Goal: Information Seeking & Learning: Learn about a topic

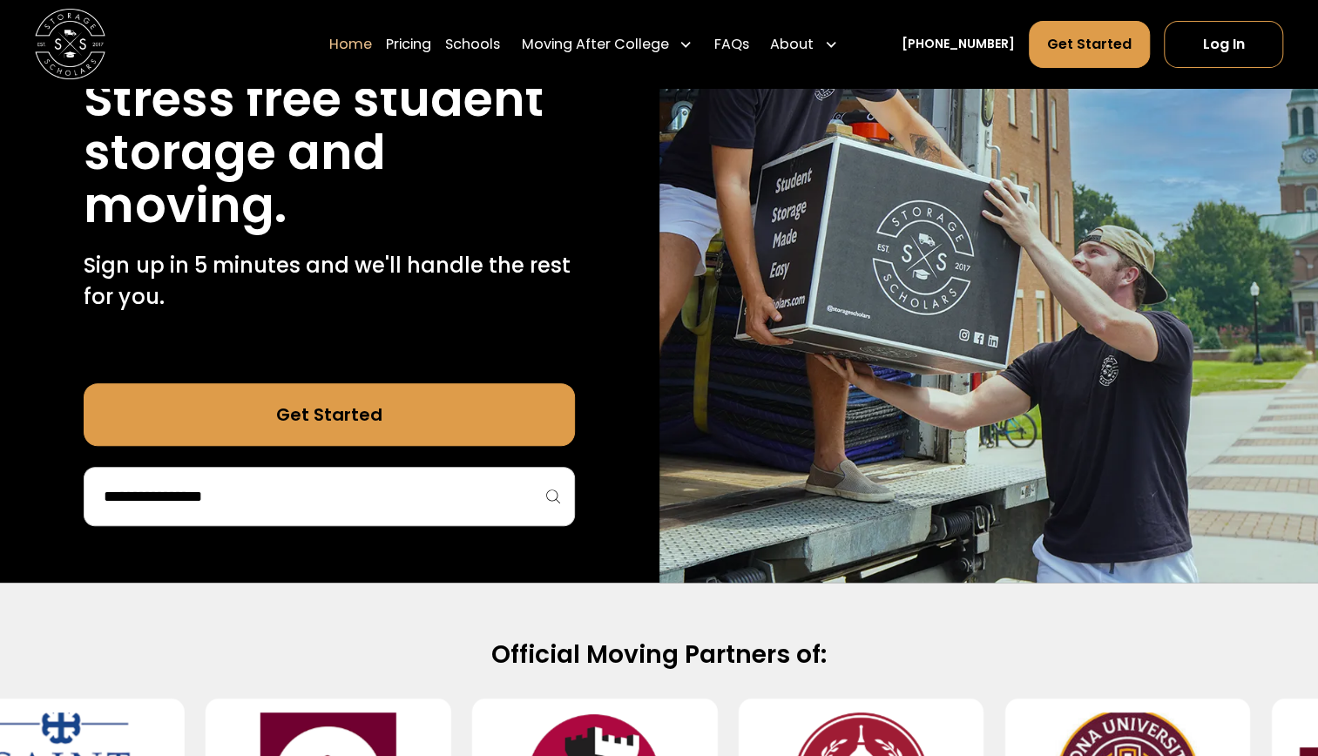
scroll to position [234, 0]
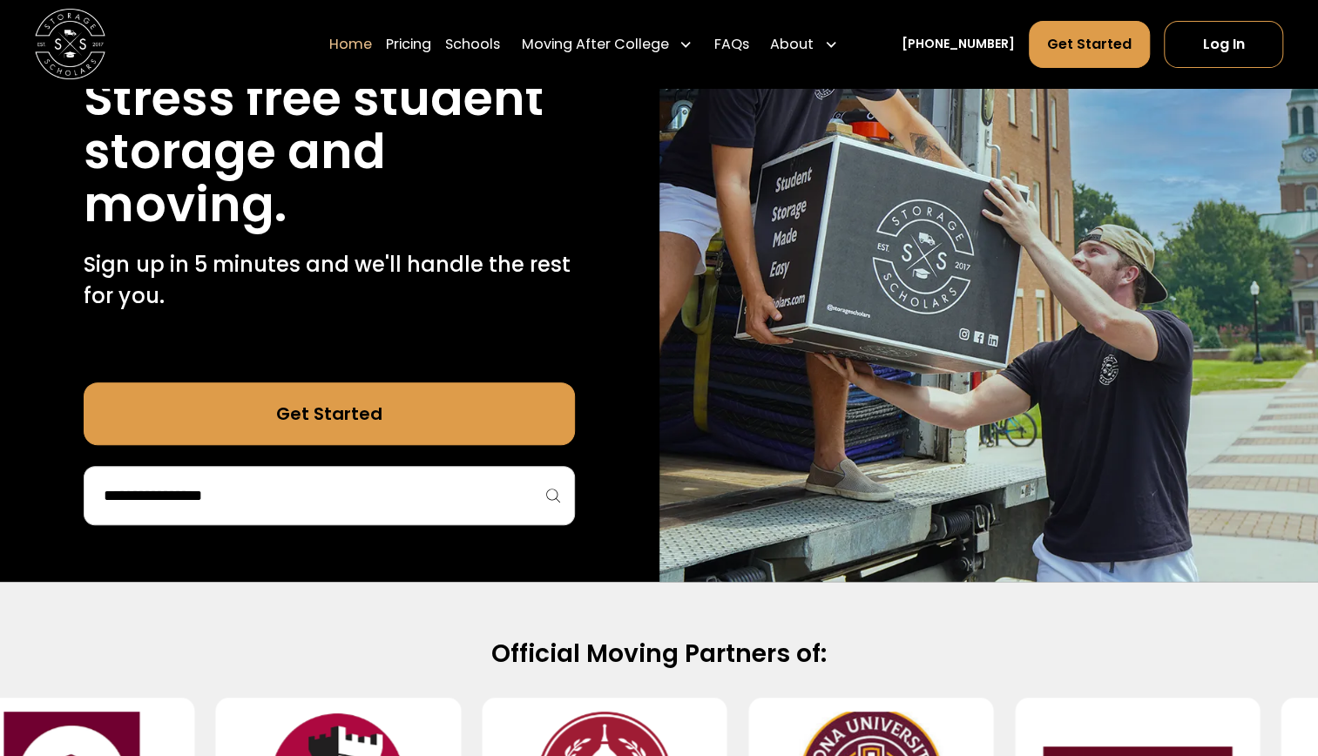
click at [246, 482] on input "search" at bounding box center [329, 496] width 455 height 30
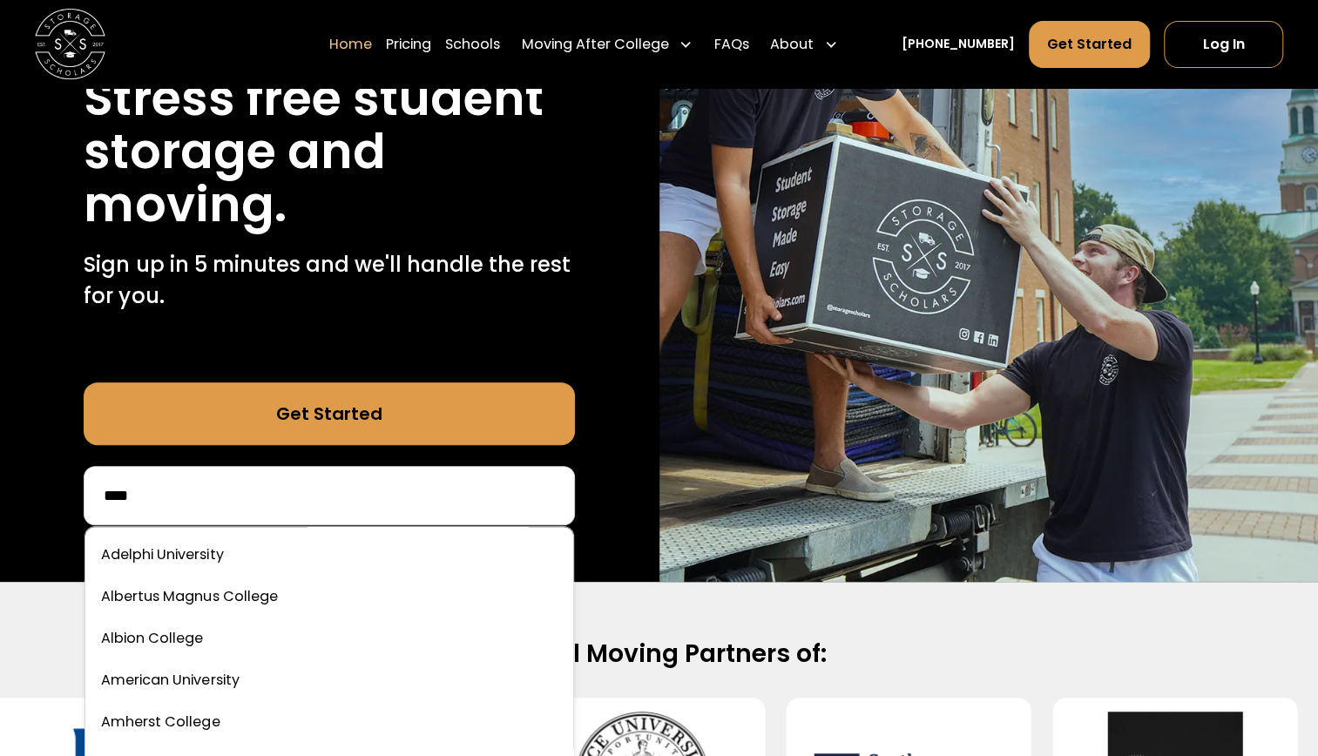
click at [226, 506] on input "****" at bounding box center [329, 496] width 455 height 30
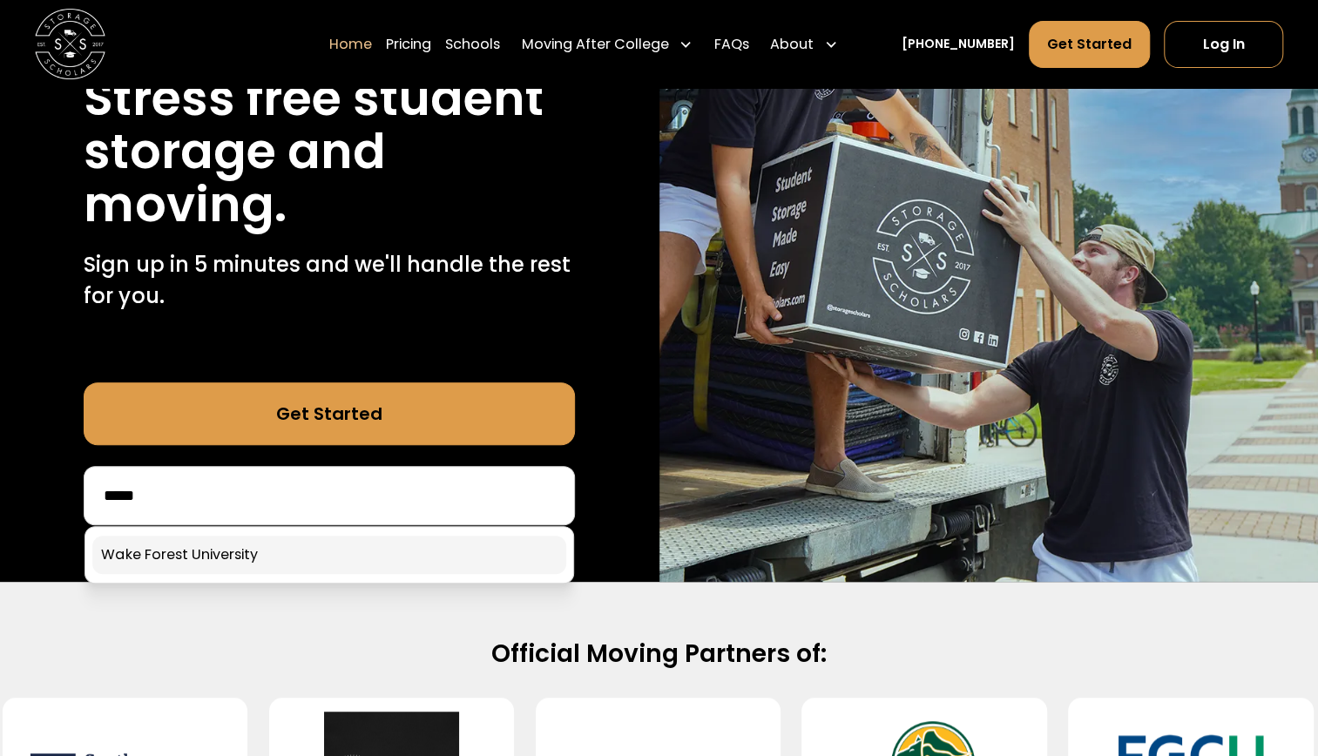
type input "****"
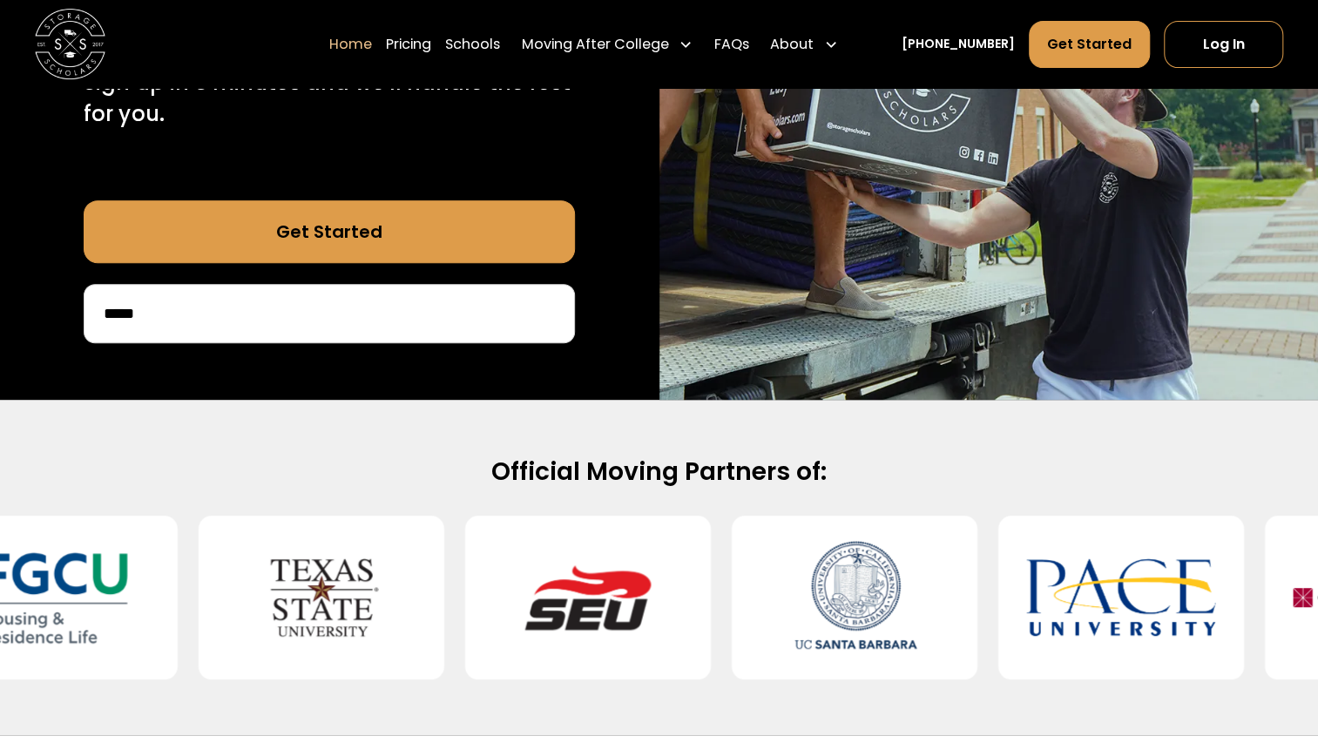
scroll to position [387, 0]
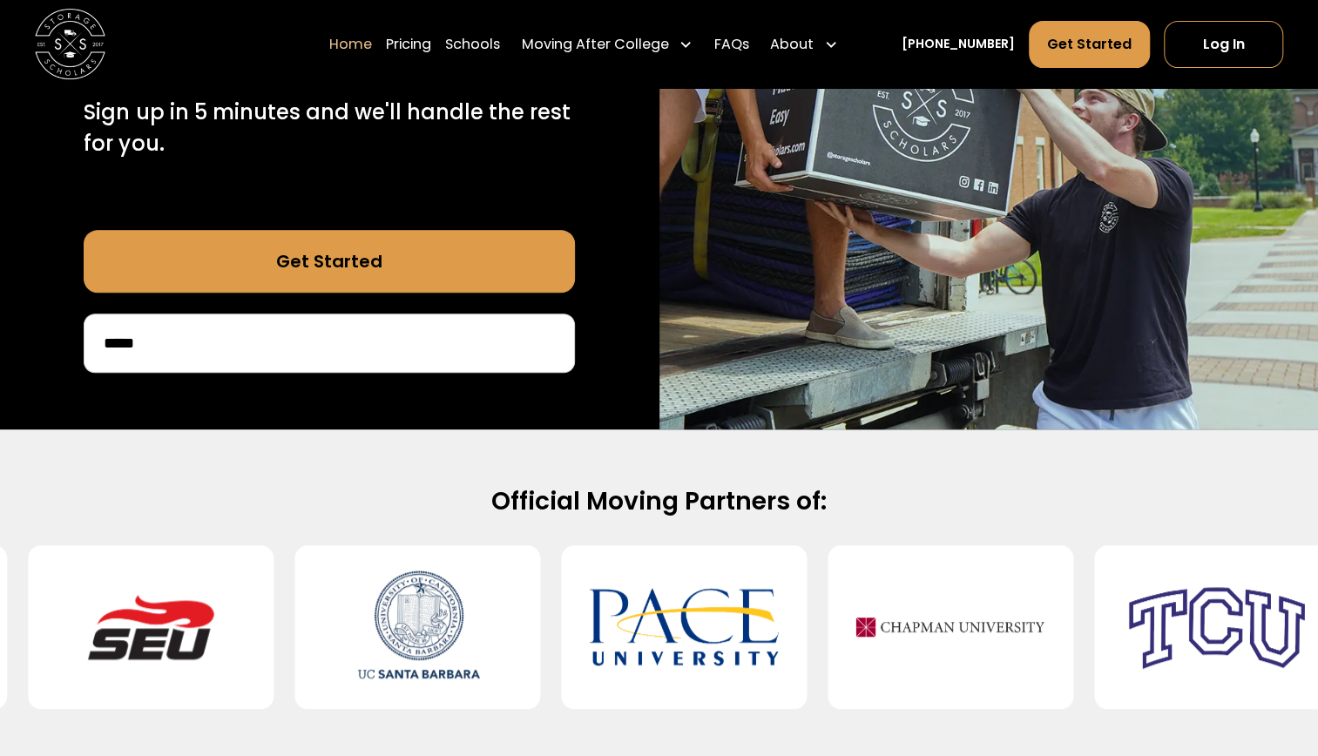
click at [229, 273] on link "Get Started" at bounding box center [329, 261] width 491 height 63
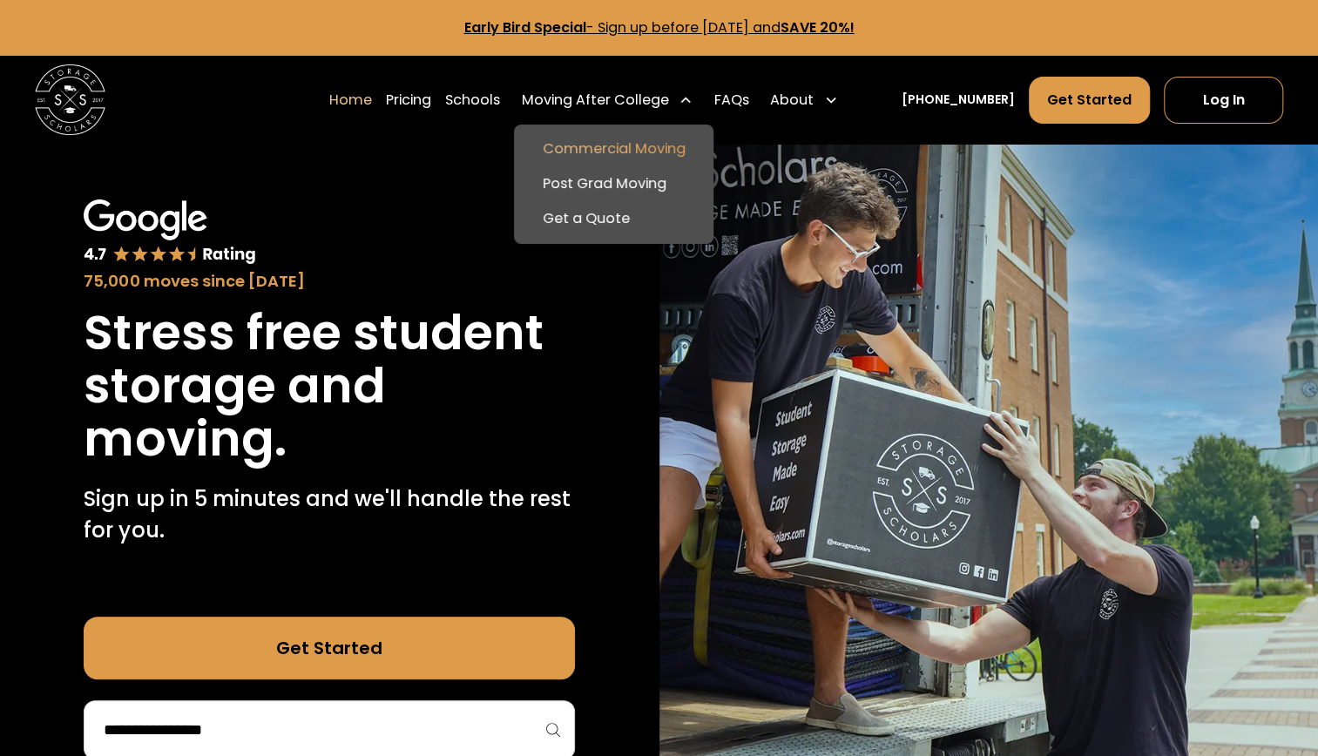
click at [625, 134] on link "Commercial Moving" at bounding box center [613, 149] width 185 height 35
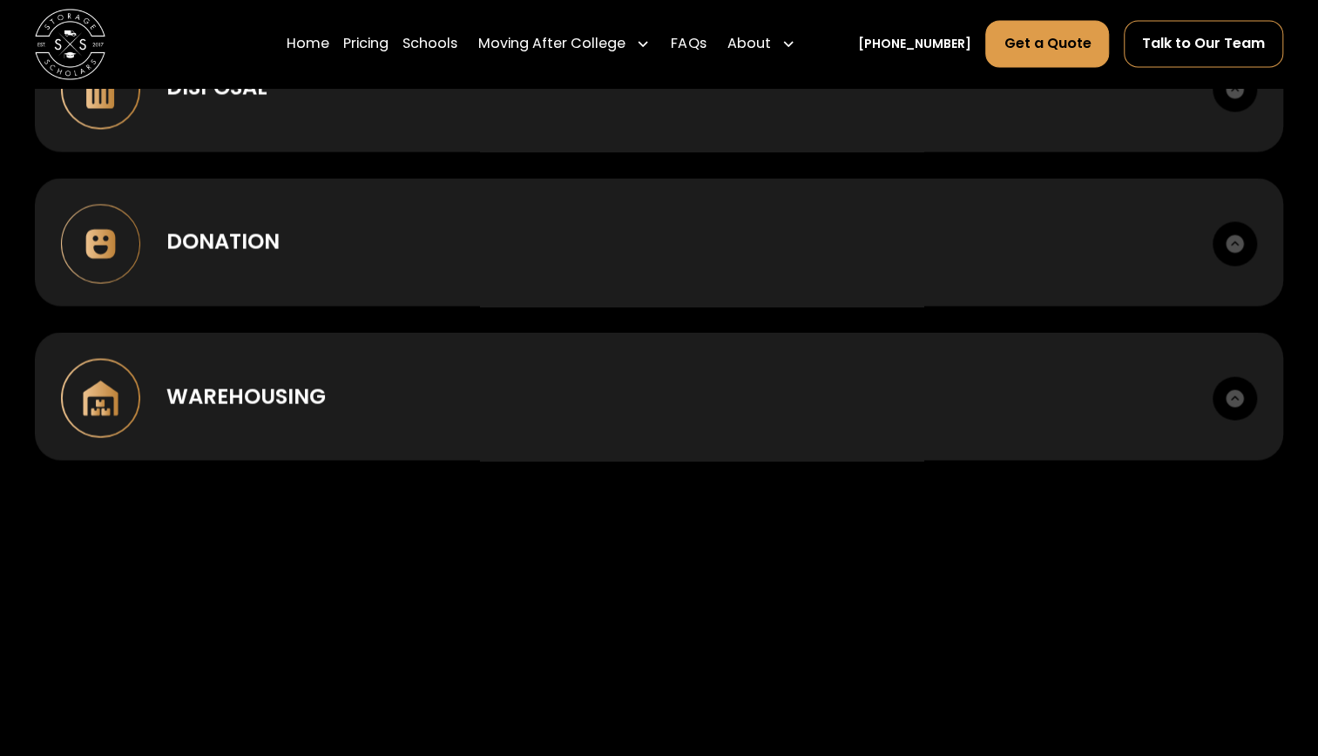
scroll to position [1868, 0]
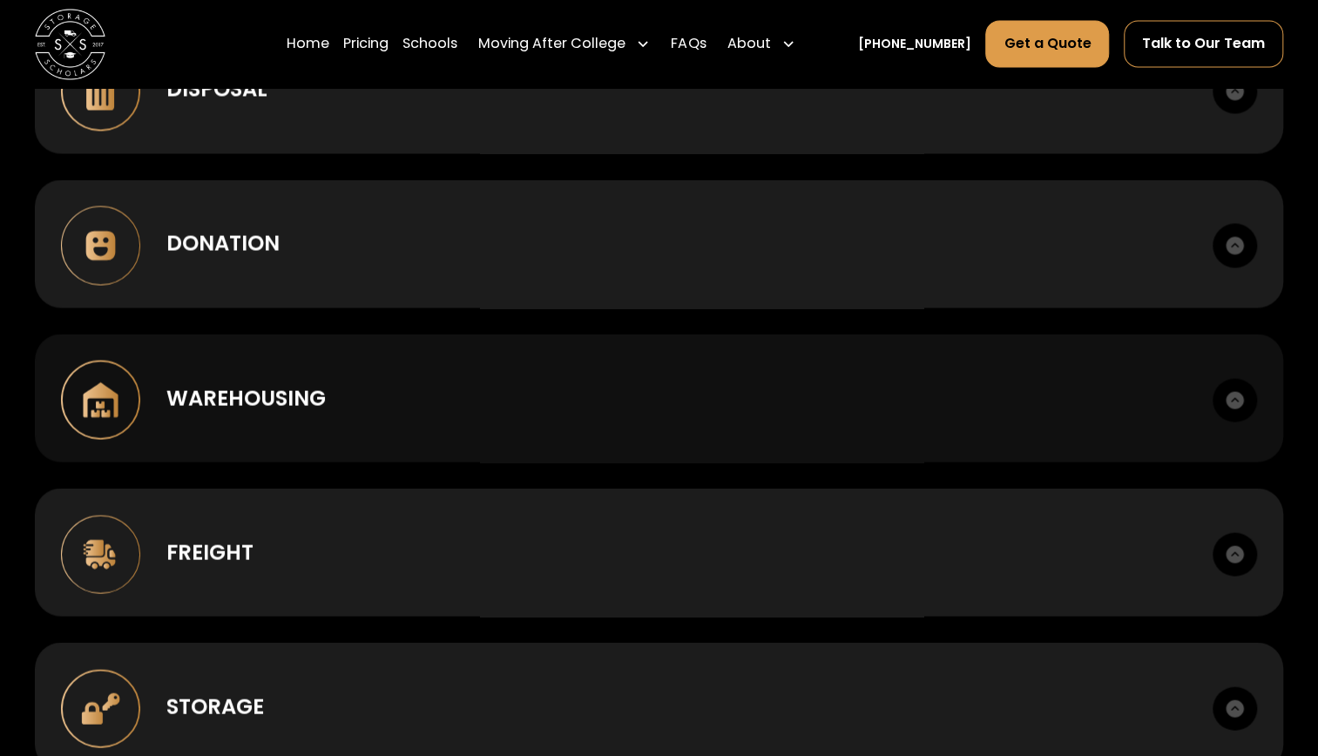
click at [374, 408] on div "Warehousing" at bounding box center [676, 397] width 1020 height 31
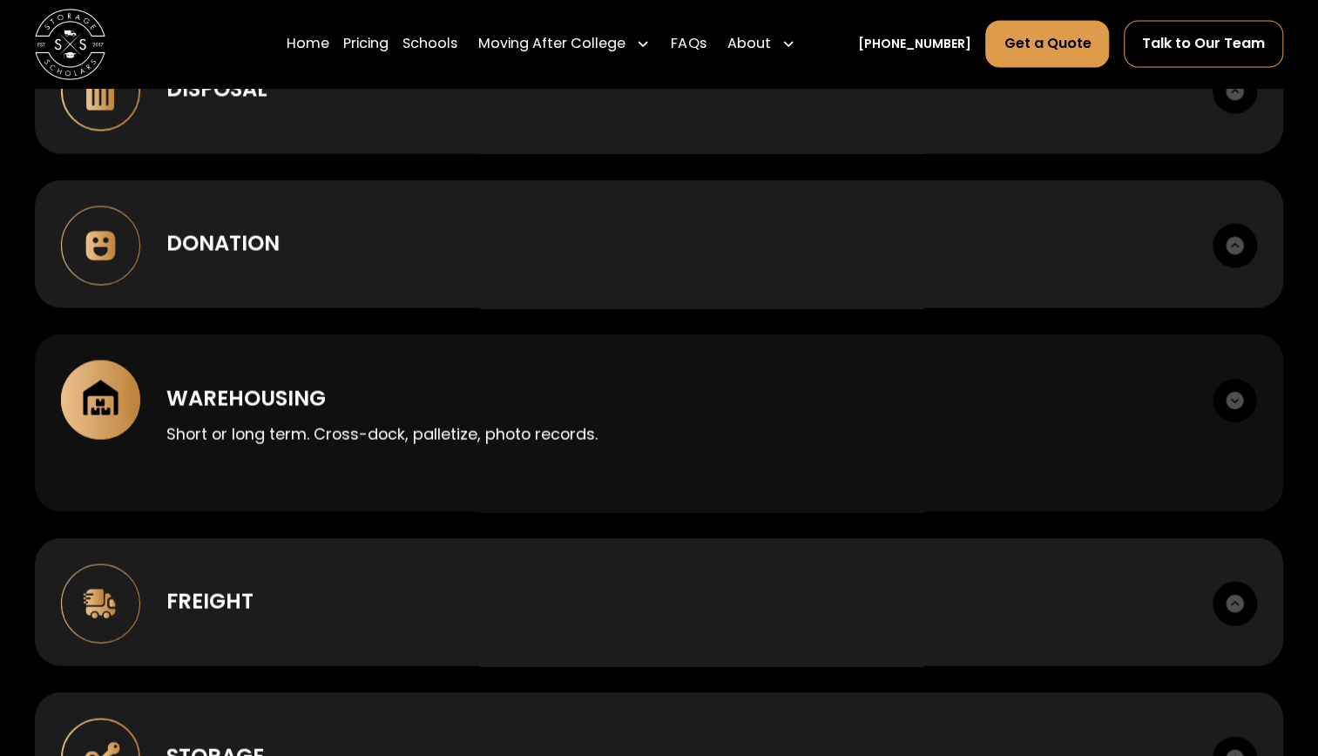
click at [98, 400] on img at bounding box center [100, 399] width 79 height 79
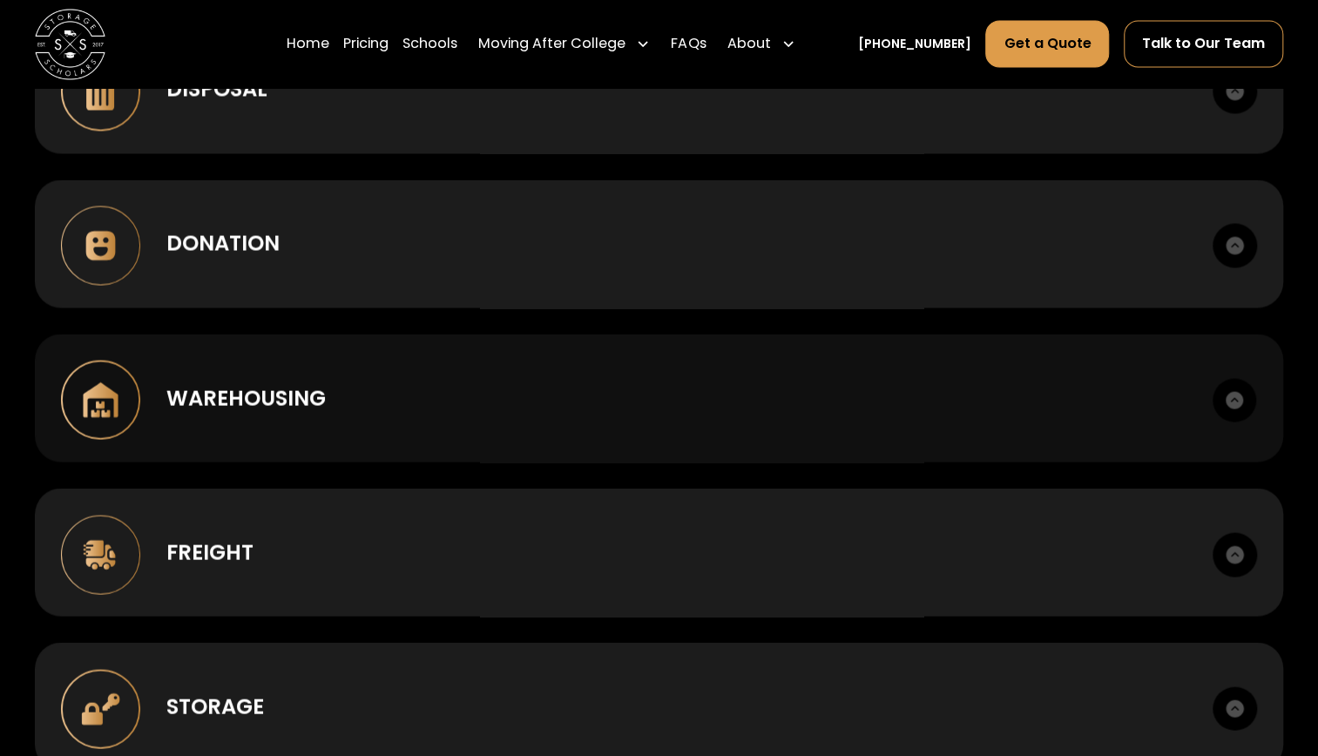
click at [98, 400] on img at bounding box center [100, 399] width 79 height 79
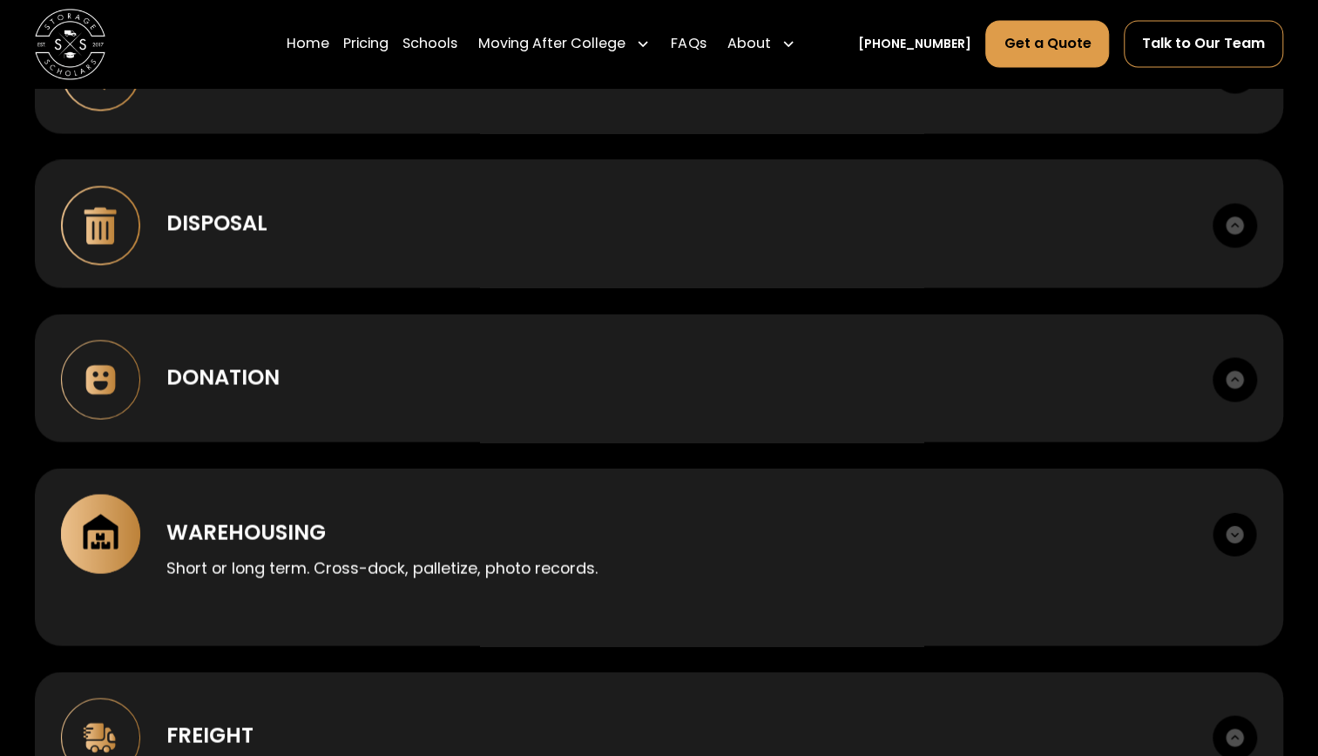
scroll to position [1737, 0]
